Goal: Task Accomplishment & Management: Manage account settings

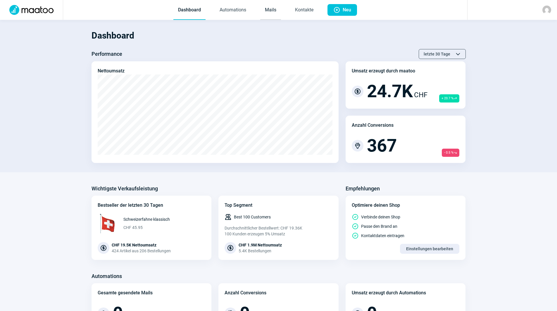
click at [278, 7] on link "Mails" at bounding box center [270, 10] width 21 height 19
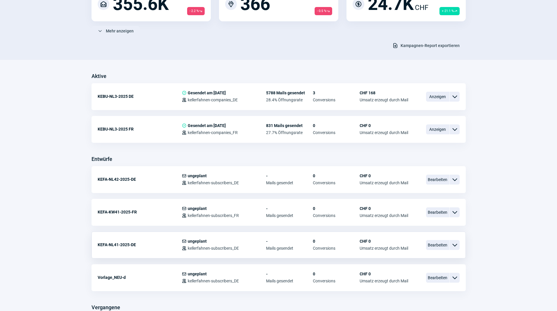
scroll to position [117, 0]
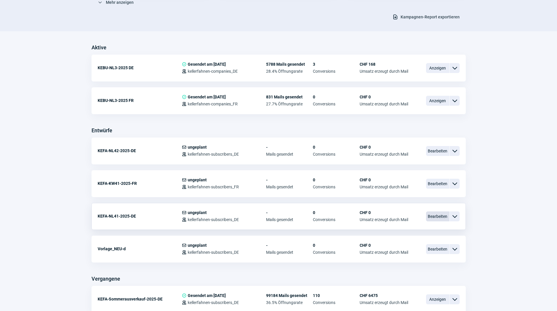
click at [438, 217] on span "Bearbeiten" at bounding box center [437, 217] width 23 height 10
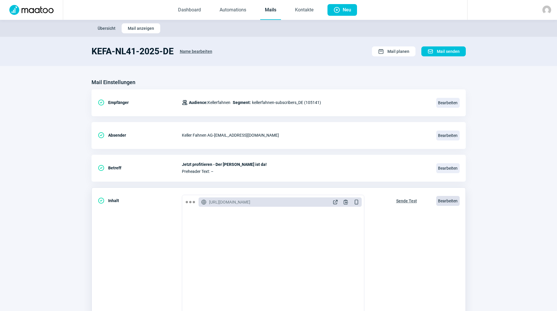
click at [440, 200] on span "Bearbeiten" at bounding box center [447, 201] width 23 height 10
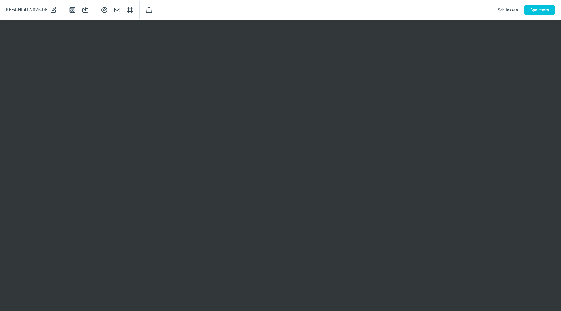
click at [505, 10] on span "Schliessen" at bounding box center [508, 9] width 20 height 9
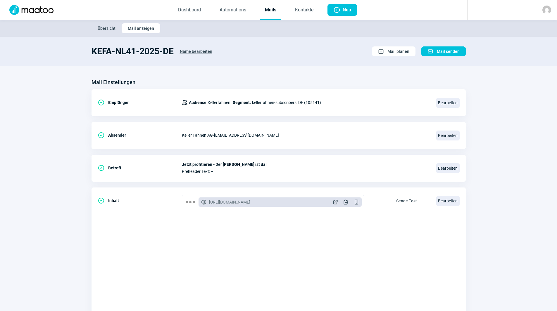
click at [278, 8] on link "Mails" at bounding box center [270, 10] width 21 height 19
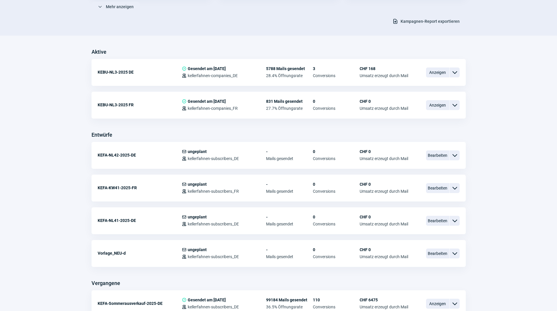
scroll to position [117, 0]
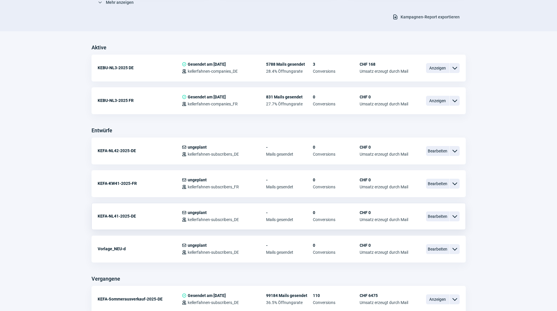
click at [452, 218] on span "ChevronDown icon" at bounding box center [454, 216] width 7 height 7
click at [428, 248] on div "Kopieren" at bounding box center [424, 251] width 70 height 11
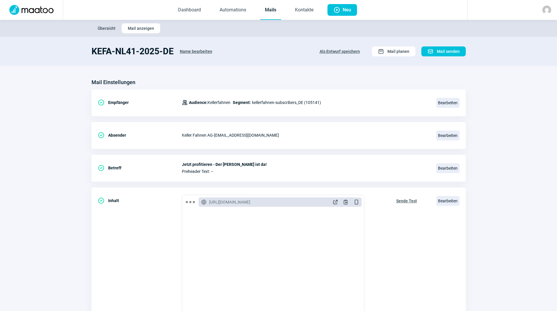
click at [203, 49] on span "Name bearbeiten" at bounding box center [196, 51] width 32 height 9
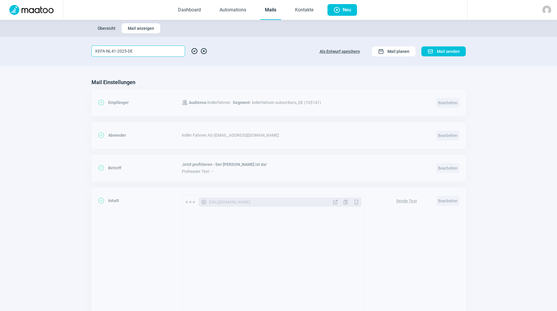
click at [114, 51] on input "KEFA-NL41-2025-DE" at bounding box center [138, 51] width 94 height 11
type input "KEFA-NL43-2025-DE"
click at [196, 52] on span "CheckCircle icon" at bounding box center [194, 51] width 7 height 11
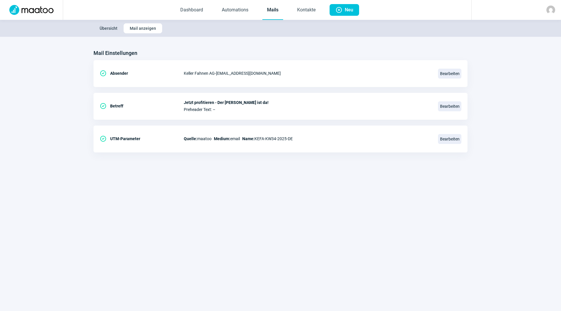
click at [274, 9] on link "Mails" at bounding box center [272, 10] width 21 height 19
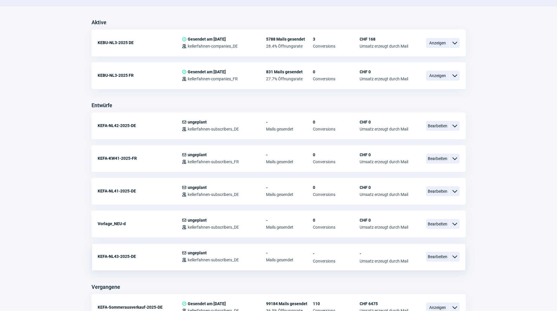
scroll to position [175, 0]
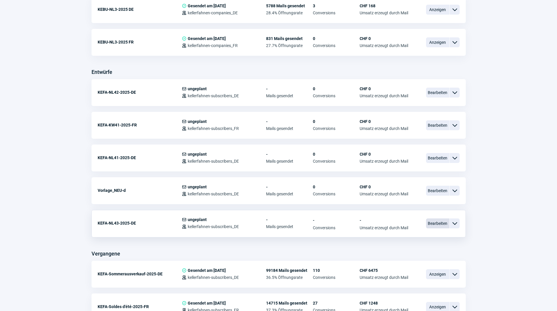
click at [442, 224] on span "Bearbeiten" at bounding box center [437, 224] width 23 height 10
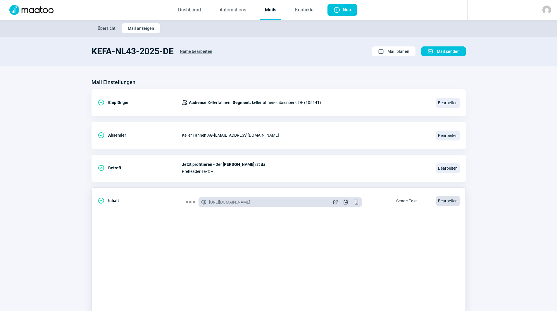
click at [446, 201] on span "Bearbeiten" at bounding box center [447, 201] width 23 height 10
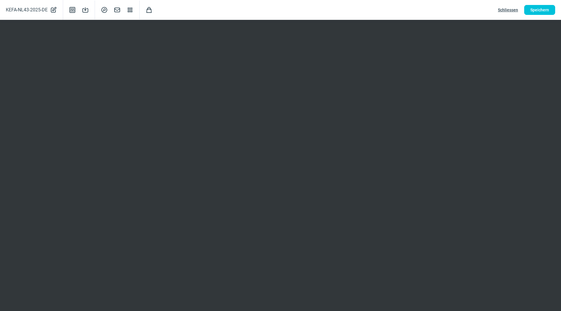
click at [512, 11] on span "Schliessen" at bounding box center [508, 9] width 20 height 9
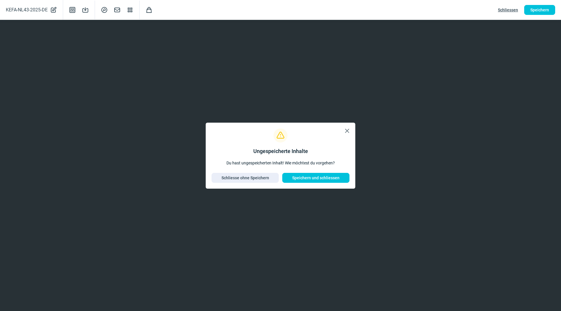
click at [349, 131] on span "X icon" at bounding box center [347, 130] width 7 height 7
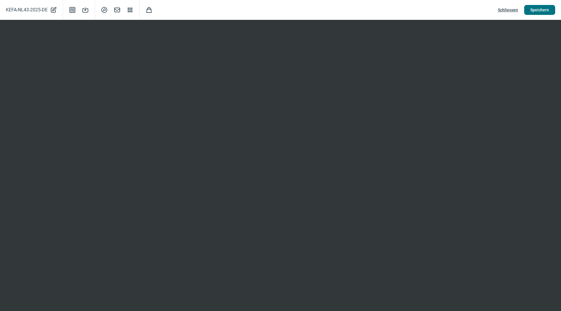
click at [533, 10] on span "Speichern" at bounding box center [539, 9] width 19 height 9
click at [511, 6] on span "Schliessen" at bounding box center [508, 9] width 20 height 9
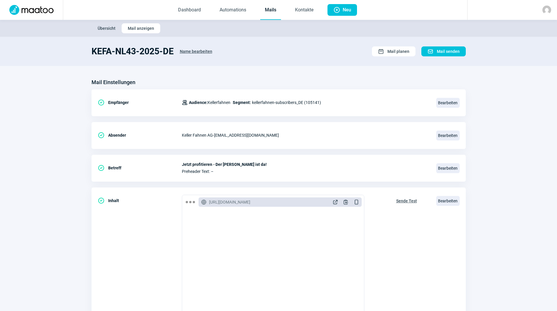
click at [273, 9] on link "Mails" at bounding box center [270, 10] width 21 height 19
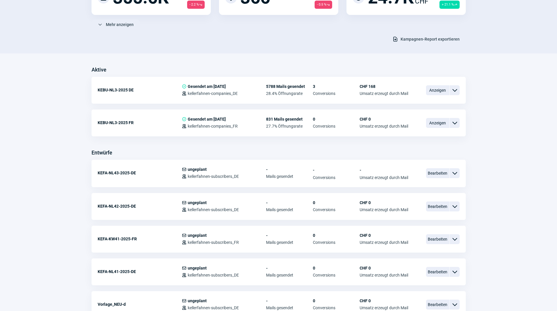
scroll to position [175, 0]
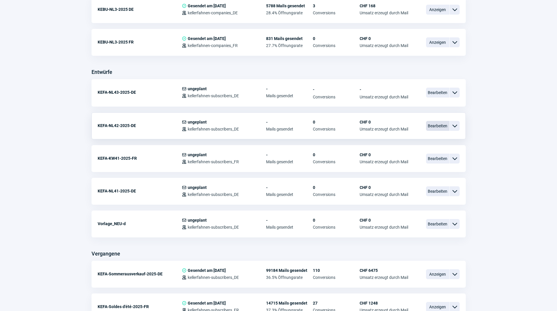
click at [426, 129] on span "Bearbeiten" at bounding box center [437, 126] width 23 height 10
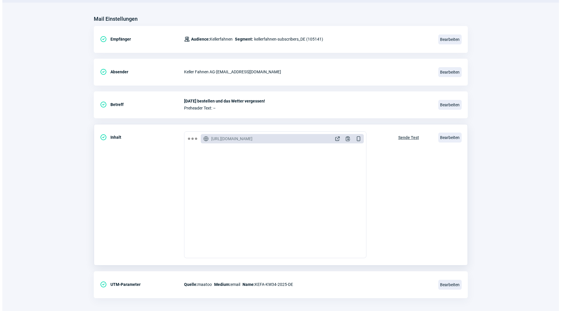
scroll to position [68, 0]
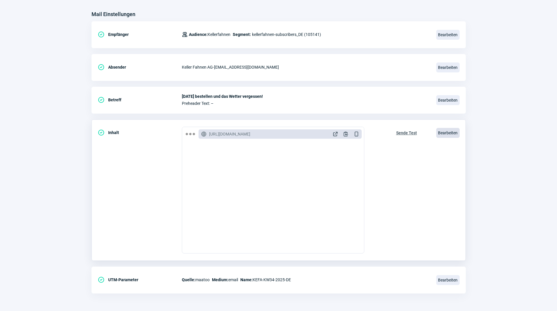
click at [454, 136] on span "Bearbeiten" at bounding box center [447, 133] width 23 height 10
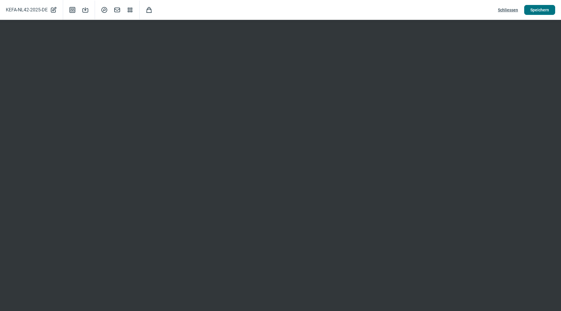
click at [541, 6] on span "Speichern" at bounding box center [539, 9] width 19 height 9
